Goal: Find specific page/section: Find specific page/section

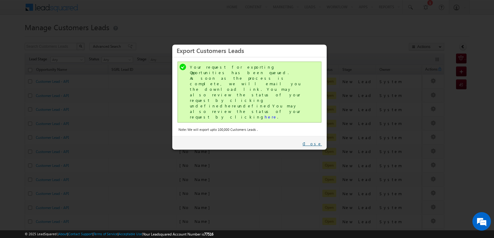
click at [320, 141] on link "Close" at bounding box center [311, 144] width 19 height 6
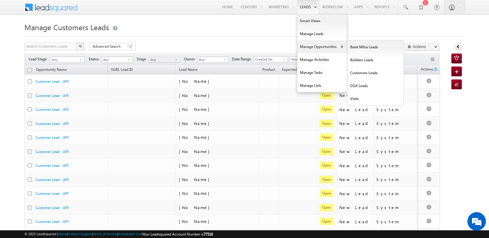
click at [312, 48] on link "Manage Opportunities" at bounding box center [321, 46] width 49 height 13
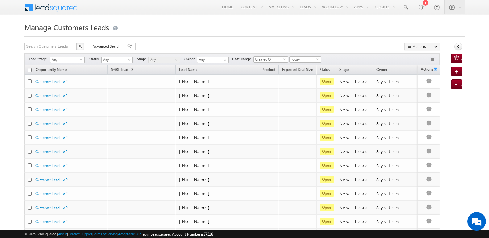
click at [318, 39] on div "Manage Customers Leads Search Customers Leads X 1026 results found Advanced Sea…" at bounding box center [244, 240] width 440 height 439
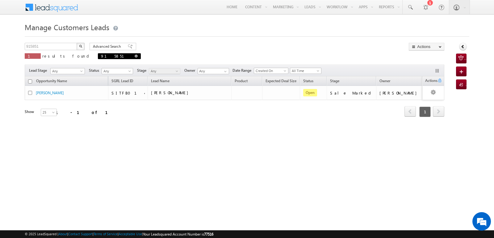
click at [98, 56] on span "915851" at bounding box center [119, 56] width 43 height 6
click at [135, 56] on span at bounding box center [136, 56] width 3 height 3
type input "Search Customers Leads"
